Goal: Task Accomplishment & Management: Use online tool/utility

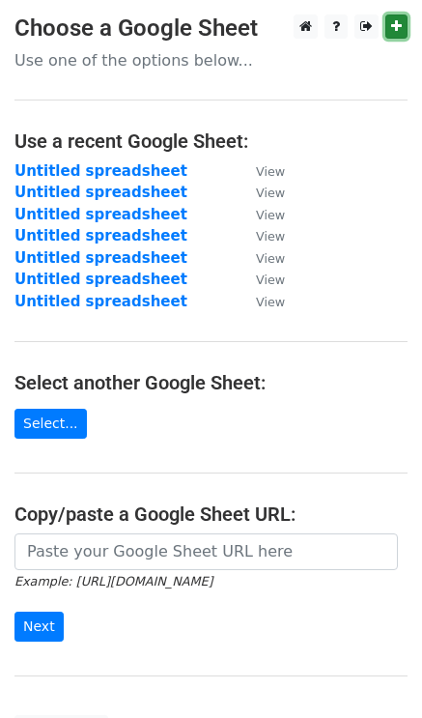
click at [397, 22] on icon at bounding box center [396, 26] width 11 height 14
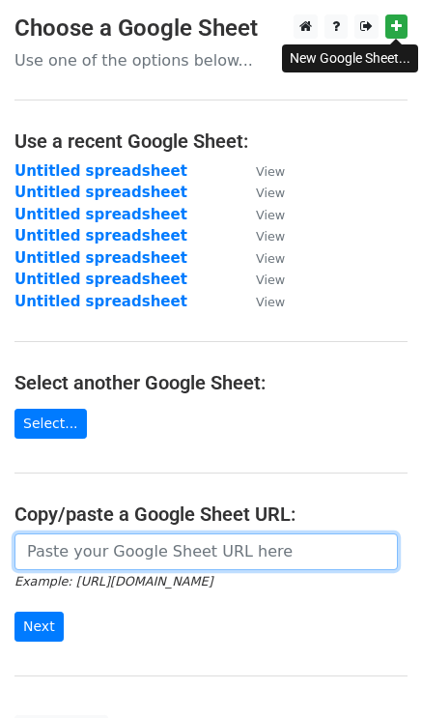
click at [98, 546] on input "url" at bounding box center [206, 551] width 384 height 37
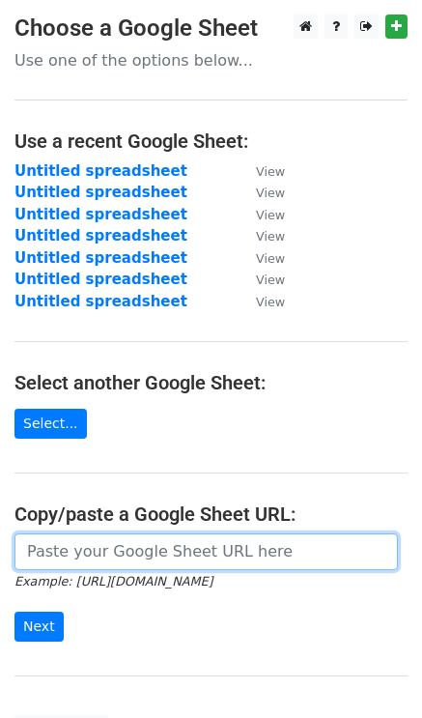
paste input "https://docs.google.com/spreadsheets/d/1U49lzbAsmqOLxpFqXfbnJ-W8oUMoUruWnx9ZQlg…"
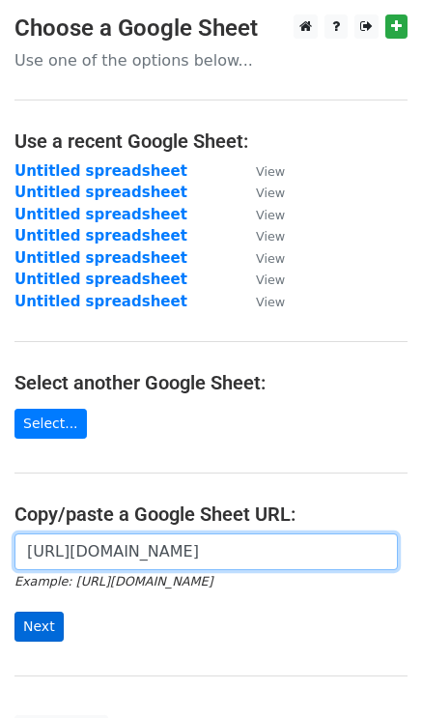
type input "https://docs.google.com/spreadsheets/d/1U49lzbAsmqOLxpFqXfbnJ-W8oUMoUruWnx9ZQlg…"
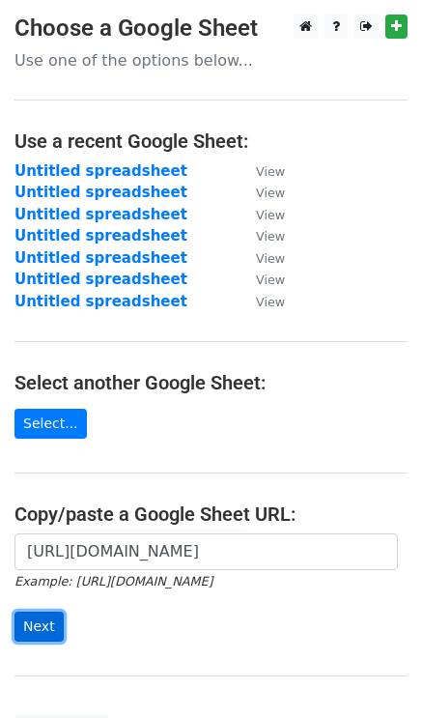
click at [34, 621] on input "Next" at bounding box center [38, 627] width 49 height 30
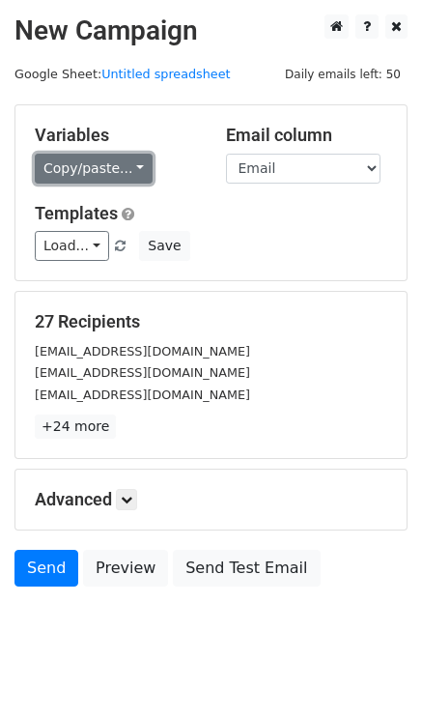
click at [84, 175] on link "Copy/paste..." at bounding box center [94, 169] width 118 height 30
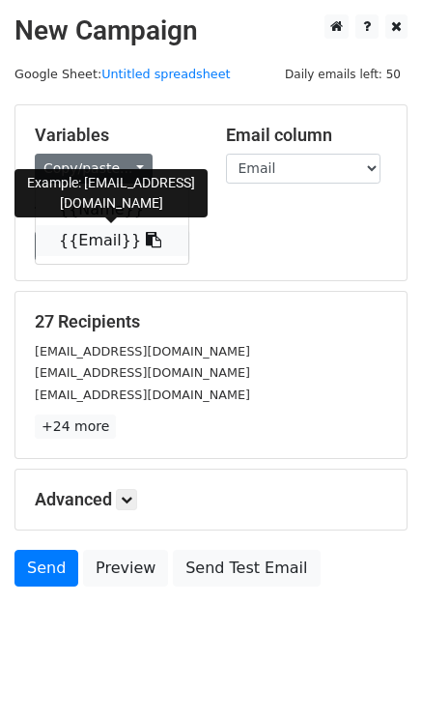
click at [105, 238] on link "{{Email}}" at bounding box center [112, 240] width 153 height 31
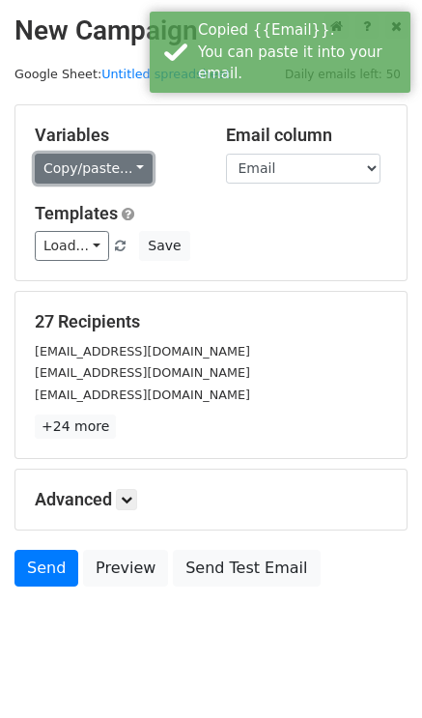
click at [96, 167] on link "Copy/paste..." at bounding box center [94, 169] width 118 height 30
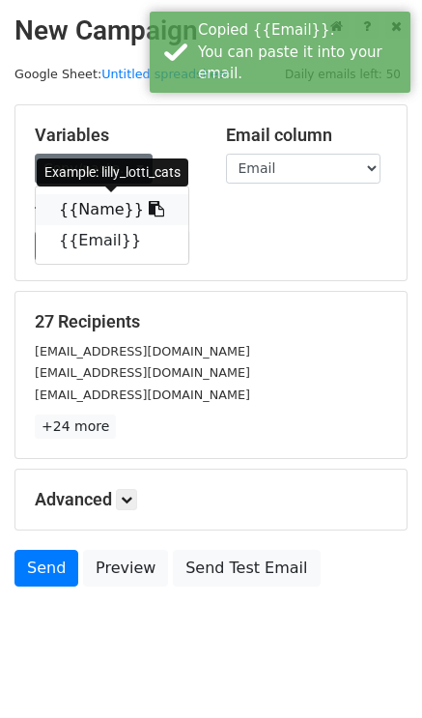
click at [110, 210] on link "{{Name}}" at bounding box center [112, 209] width 153 height 31
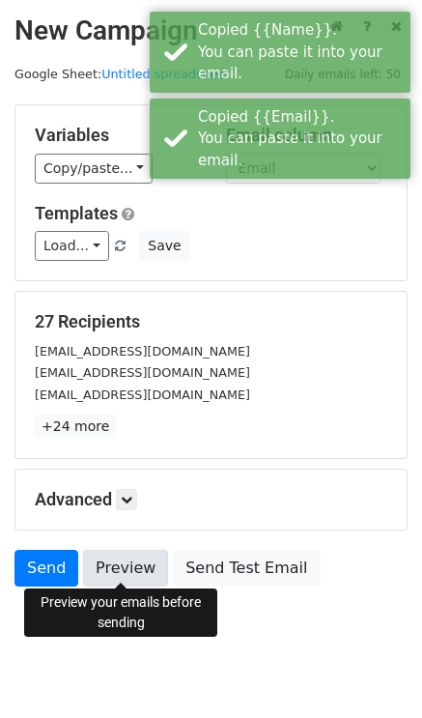
click at [133, 561] on link "Preview" at bounding box center [125, 568] width 85 height 37
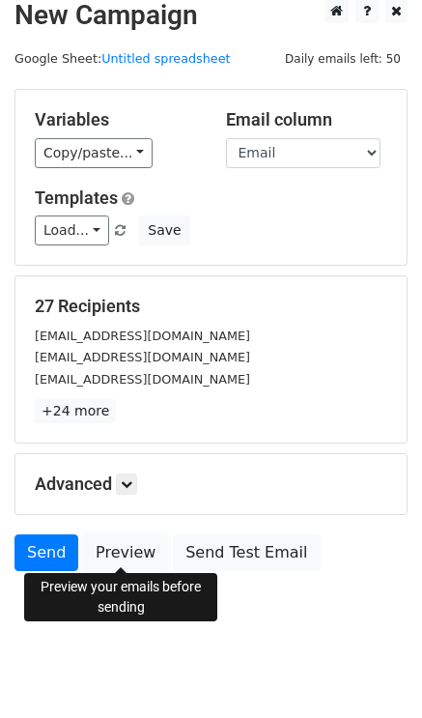
scroll to position [28, 0]
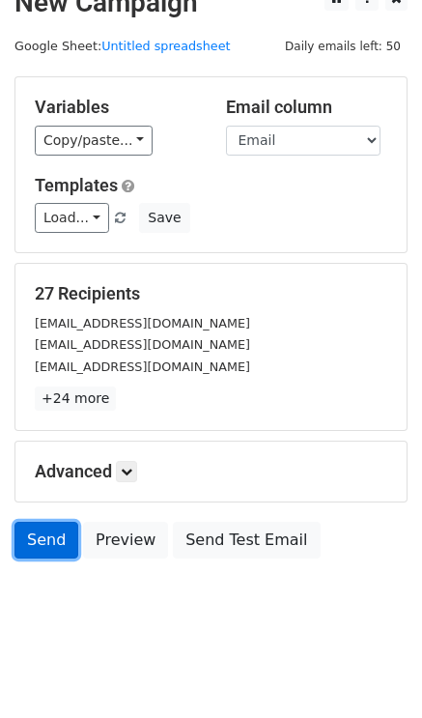
click at [33, 537] on link "Send" at bounding box center [46, 540] width 64 height 37
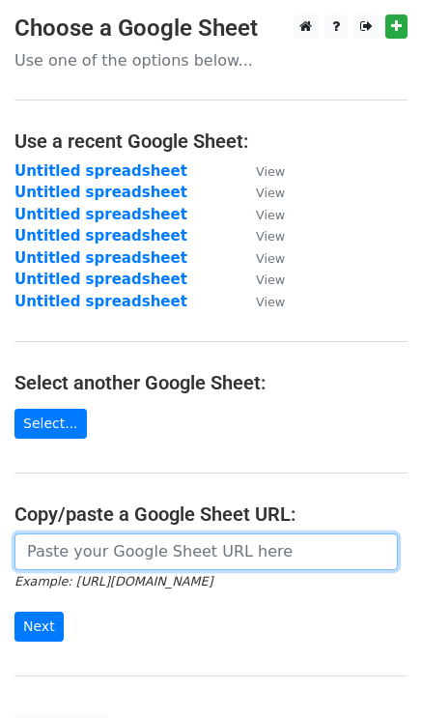
click at [94, 552] on input "url" at bounding box center [206, 551] width 384 height 37
paste input "https://docs.google.com/spreadsheets/d/1U49lzbAsmqOLxpFqXfbnJ-W8oUMoUruWnx9ZQlg…"
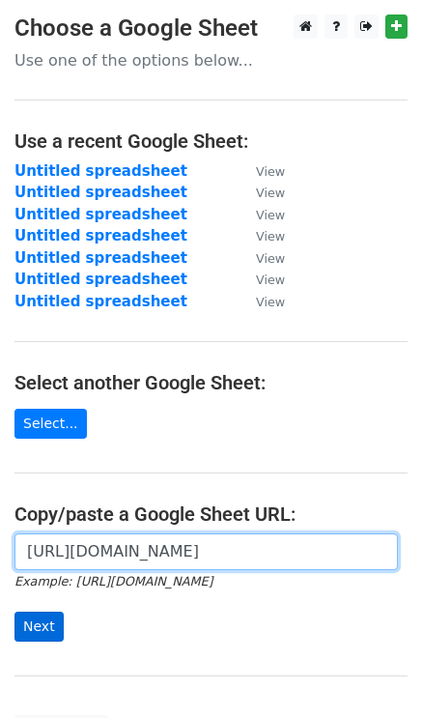
type input "https://docs.google.com/spreadsheets/d/1U49lzbAsmqOLxpFqXfbnJ-W8oUMoUruWnx9ZQlg…"
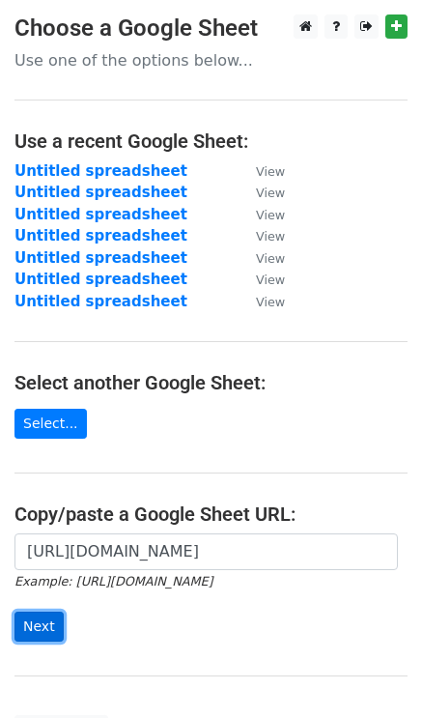
click at [46, 620] on input "Next" at bounding box center [38, 627] width 49 height 30
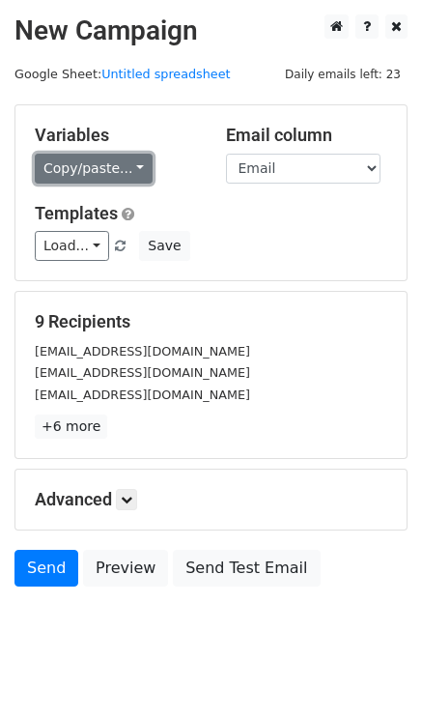
click at [66, 175] on link "Copy/paste..." at bounding box center [94, 169] width 118 height 30
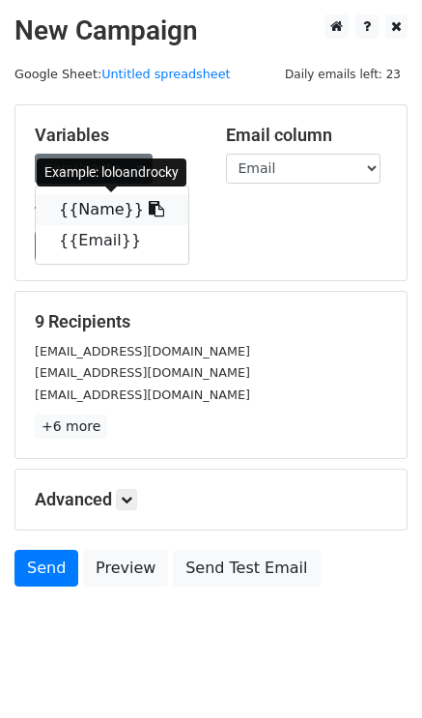
click at [88, 204] on link "{{Name}}" at bounding box center [112, 209] width 153 height 31
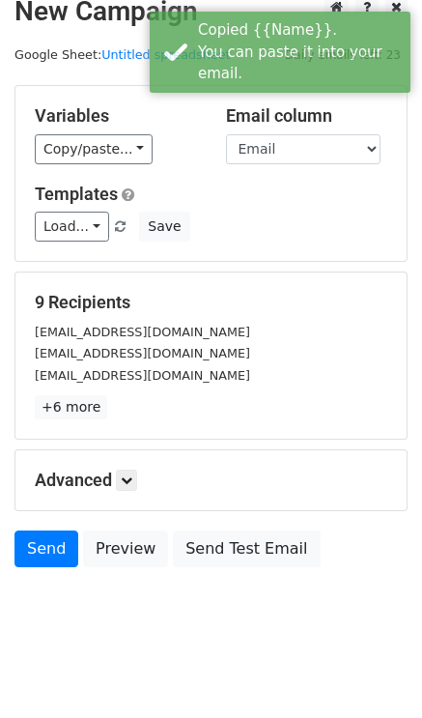
scroll to position [28, 0]
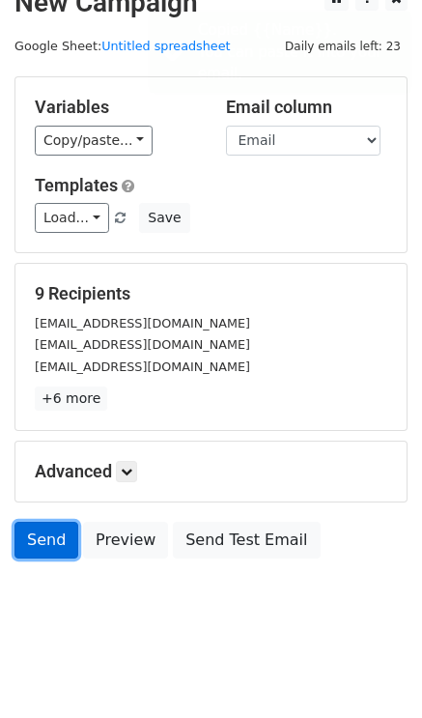
click at [45, 536] on link "Send" at bounding box center [46, 540] width 64 height 37
click at [60, 531] on link "Send" at bounding box center [46, 540] width 64 height 37
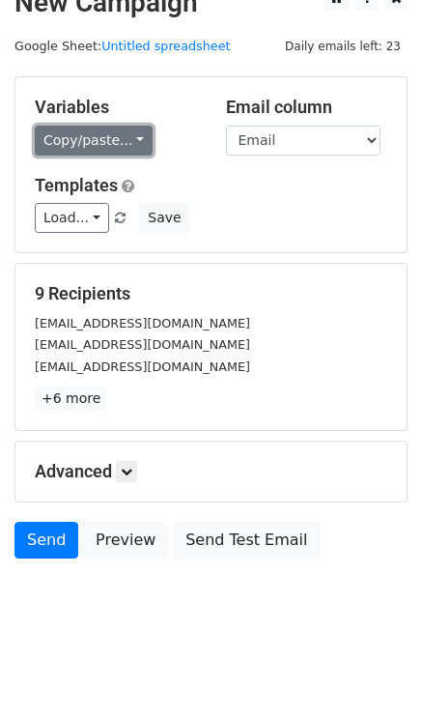
click at [61, 151] on link "Copy/paste..." at bounding box center [94, 141] width 118 height 30
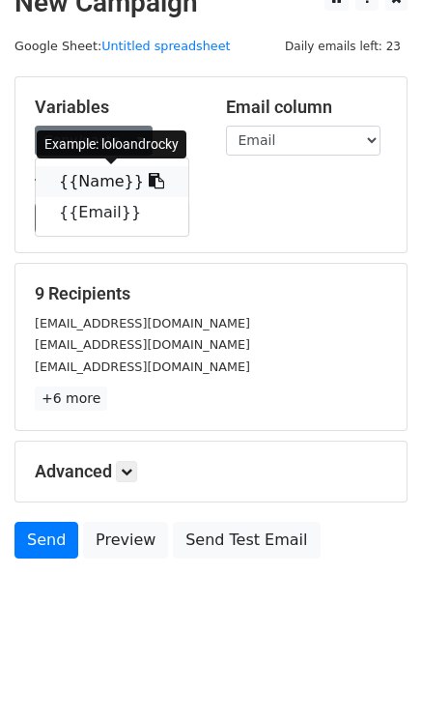
click at [100, 183] on link "{{Name}}" at bounding box center [112, 181] width 153 height 31
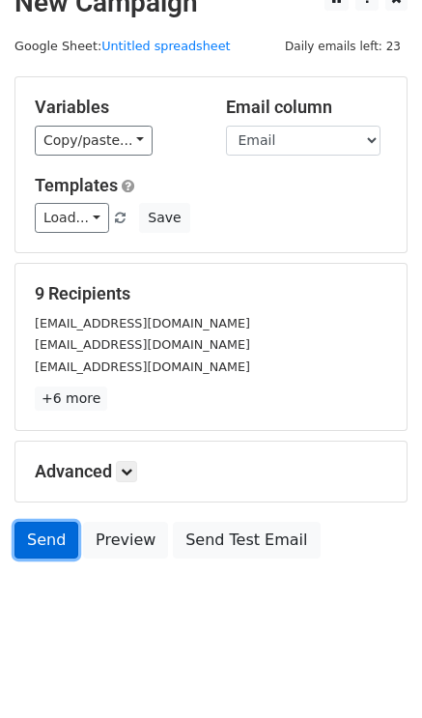
click at [33, 532] on link "Send" at bounding box center [46, 540] width 64 height 37
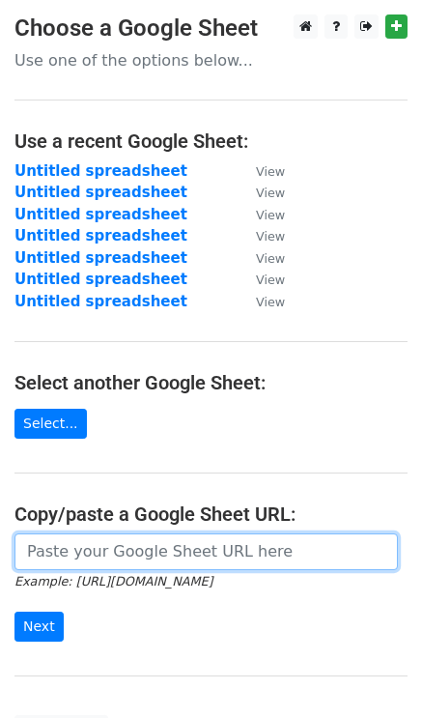
click at [153, 565] on input "url" at bounding box center [206, 551] width 384 height 37
paste input "[URL][DOMAIN_NAME]"
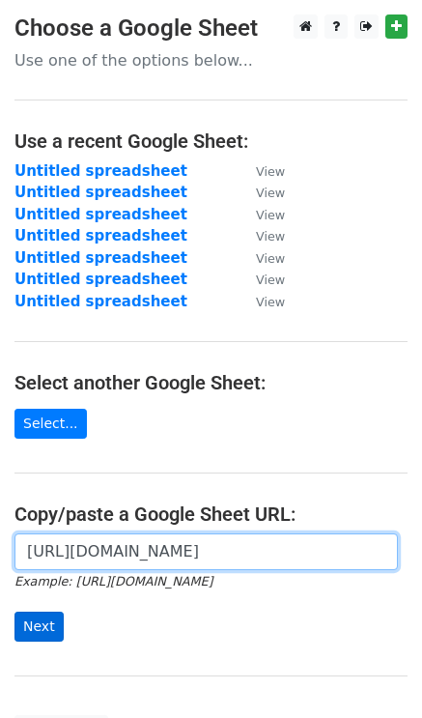
type input "[URL][DOMAIN_NAME]"
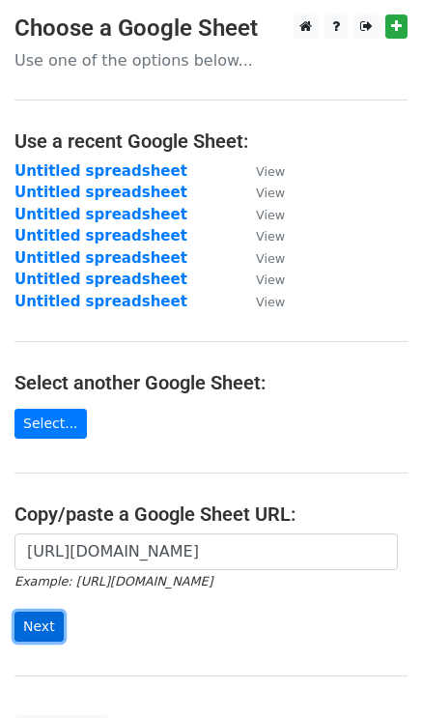
click at [29, 619] on input "Next" at bounding box center [38, 627] width 49 height 30
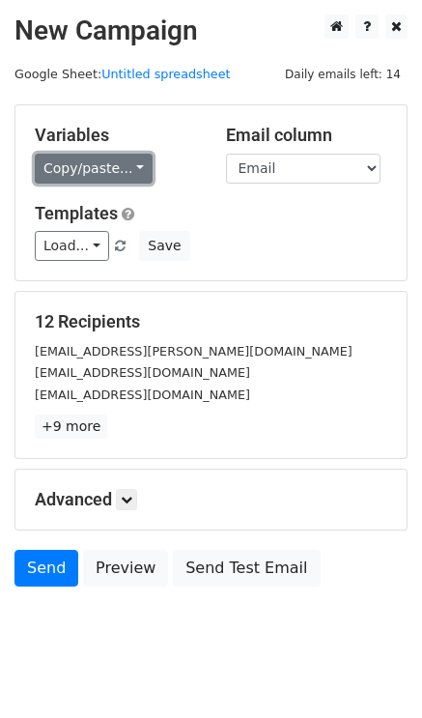
click at [81, 171] on link "Copy/paste..." at bounding box center [94, 169] width 118 height 30
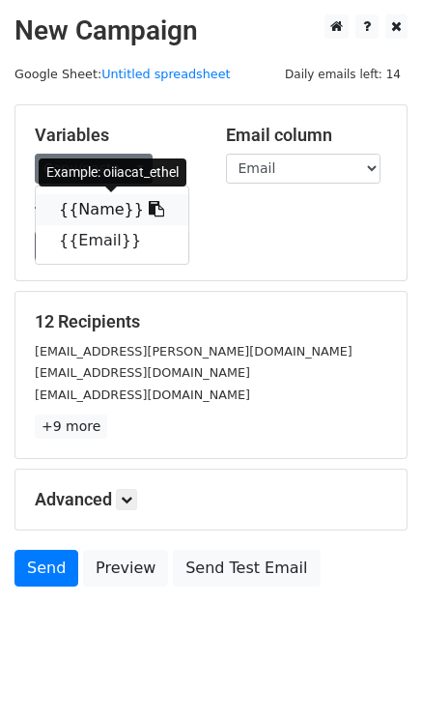
click at [89, 206] on link "{{Name}}" at bounding box center [112, 209] width 153 height 31
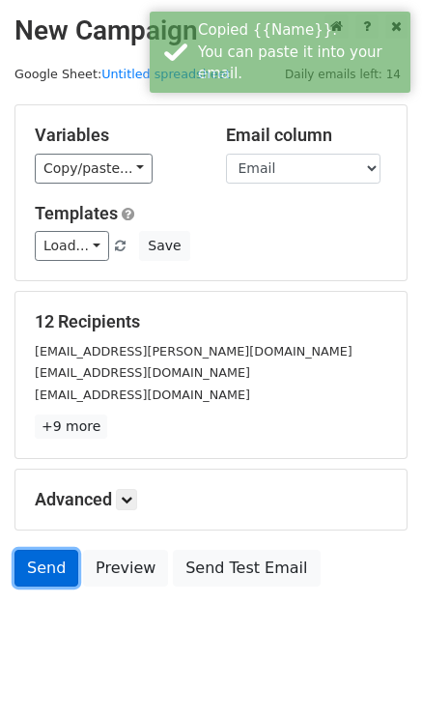
click at [48, 563] on link "Send" at bounding box center [46, 568] width 64 height 37
